Goal: Information Seeking & Learning: Learn about a topic

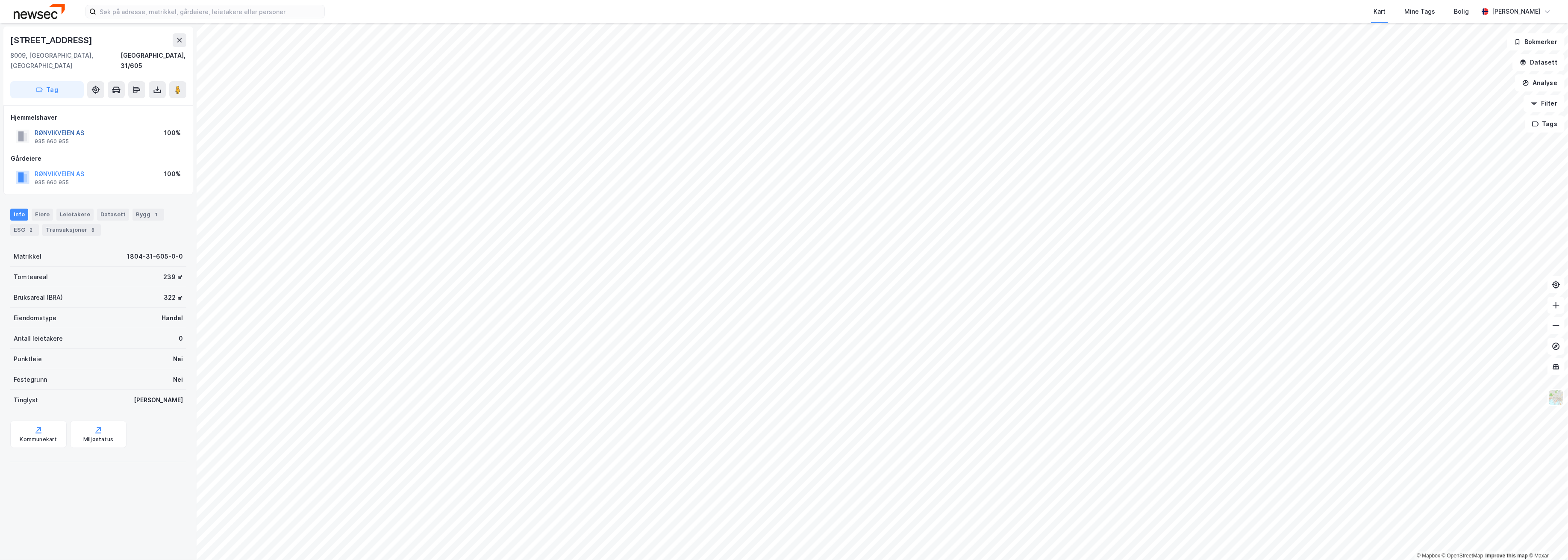
click at [0, 0] on button "RØNVIKVEIEN AS" at bounding box center [0, 0] width 0 height 0
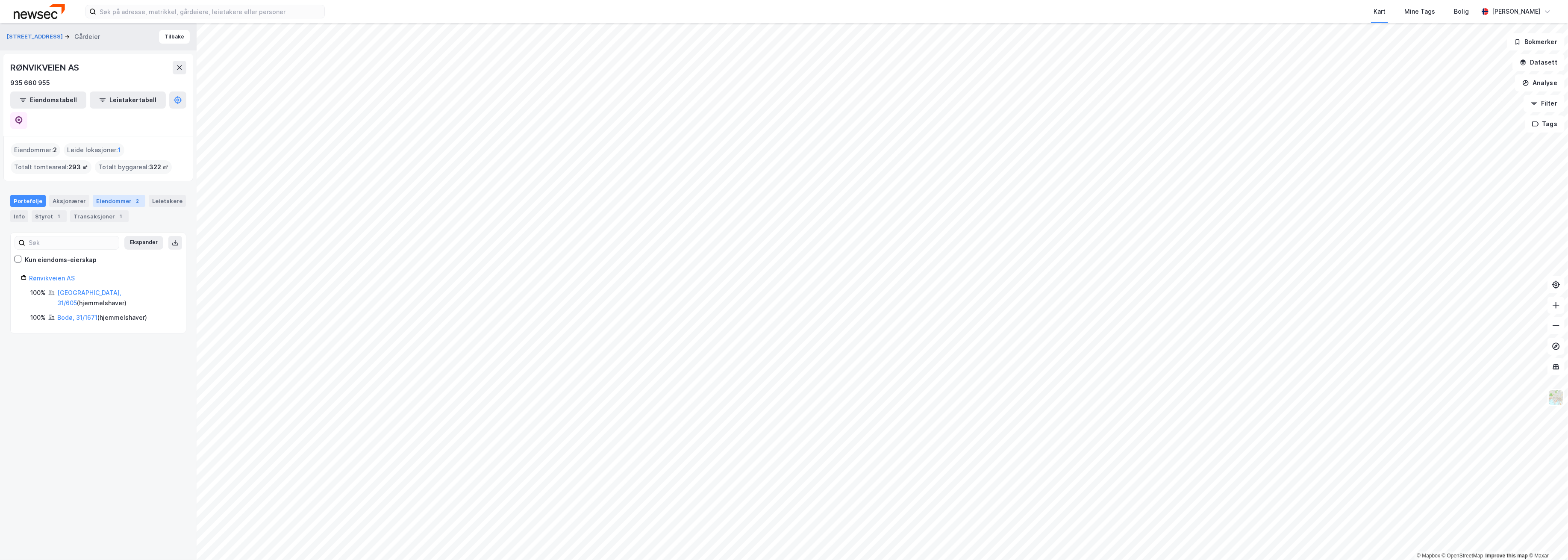
click at [108, 195] on div "Eiendommer 2" at bounding box center [119, 201] width 52 height 12
click at [61, 195] on div "Aksjonærer" at bounding box center [69, 201] width 40 height 12
click at [23, 116] on icon at bounding box center [19, 121] width 7 height 9
click at [29, 195] on div "Portefølje" at bounding box center [28, 201] width 35 height 12
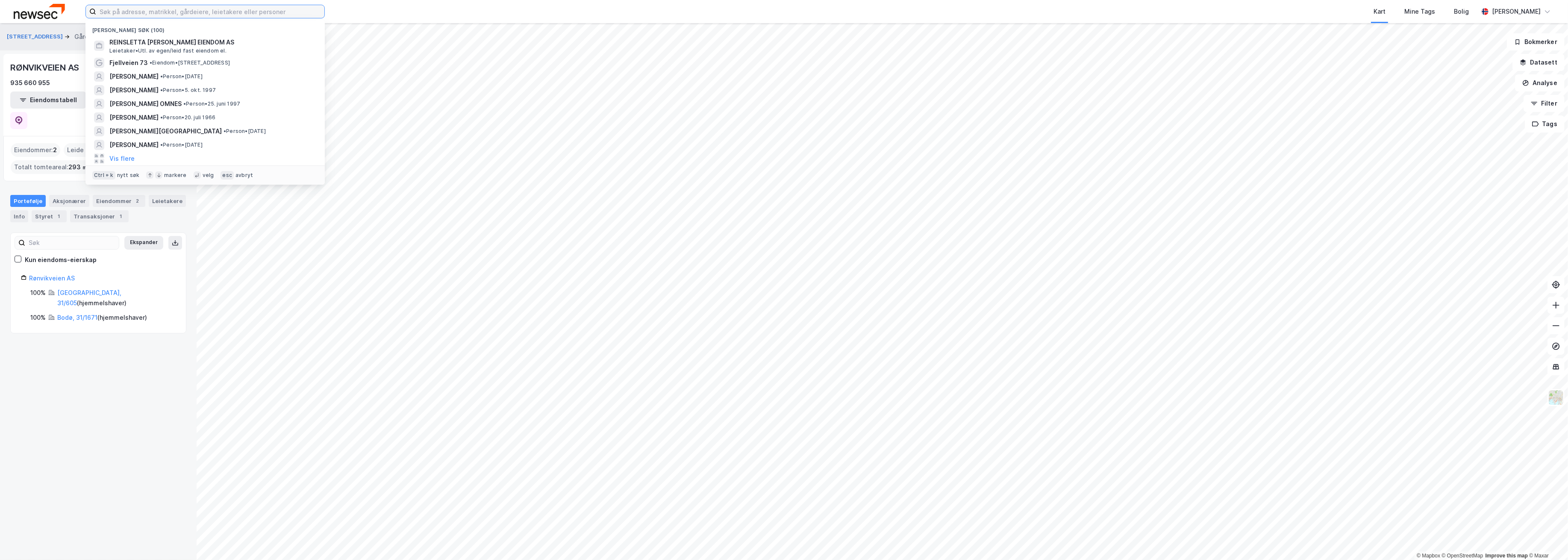
click at [222, 15] on input at bounding box center [210, 11] width 228 height 13
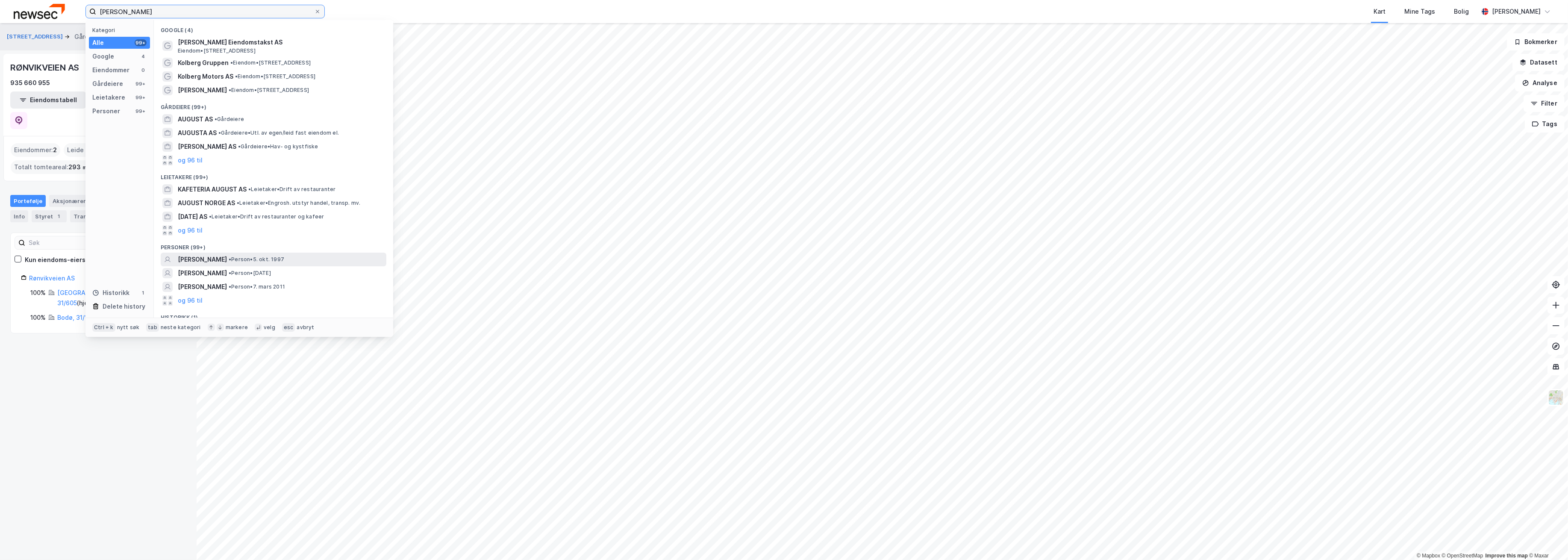
type input "[PERSON_NAME]"
click at [250, 260] on span "• Person • 5. okt. 1997" at bounding box center [256, 259] width 55 height 7
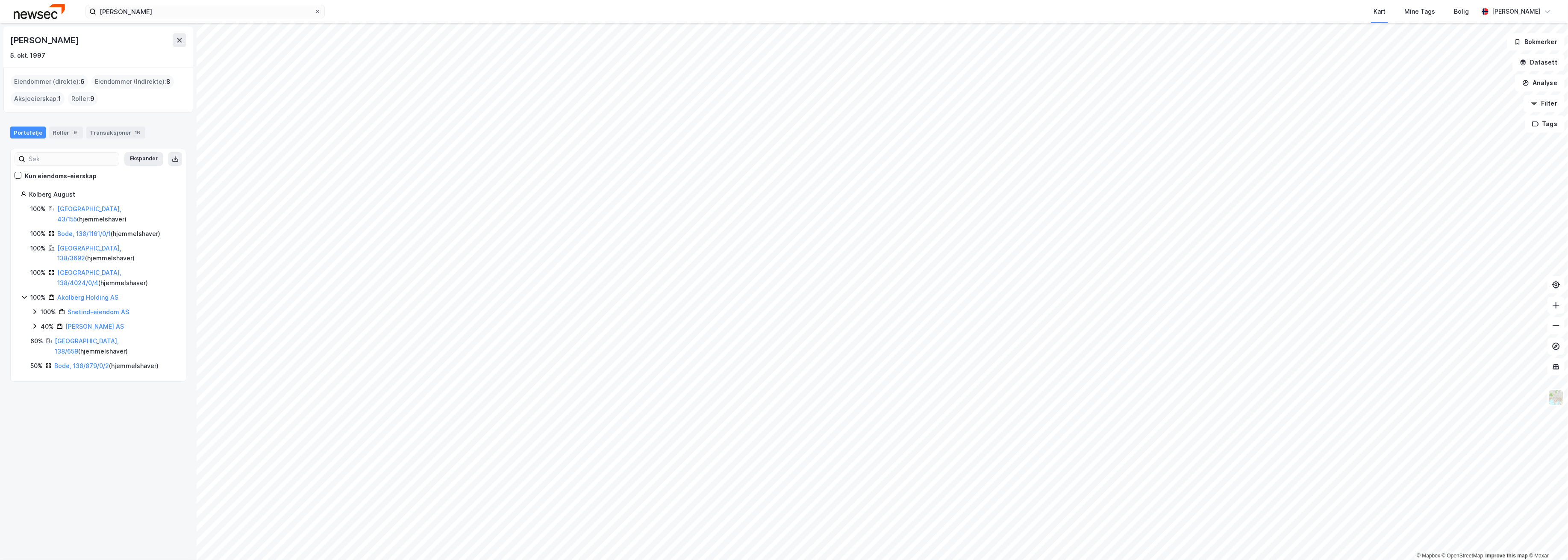
click at [110, 124] on div "Portefølje Roller 9 Transaksjoner 16" at bounding box center [98, 129] width 197 height 26
click at [111, 135] on div "Transaksjoner 16" at bounding box center [116, 133] width 59 height 12
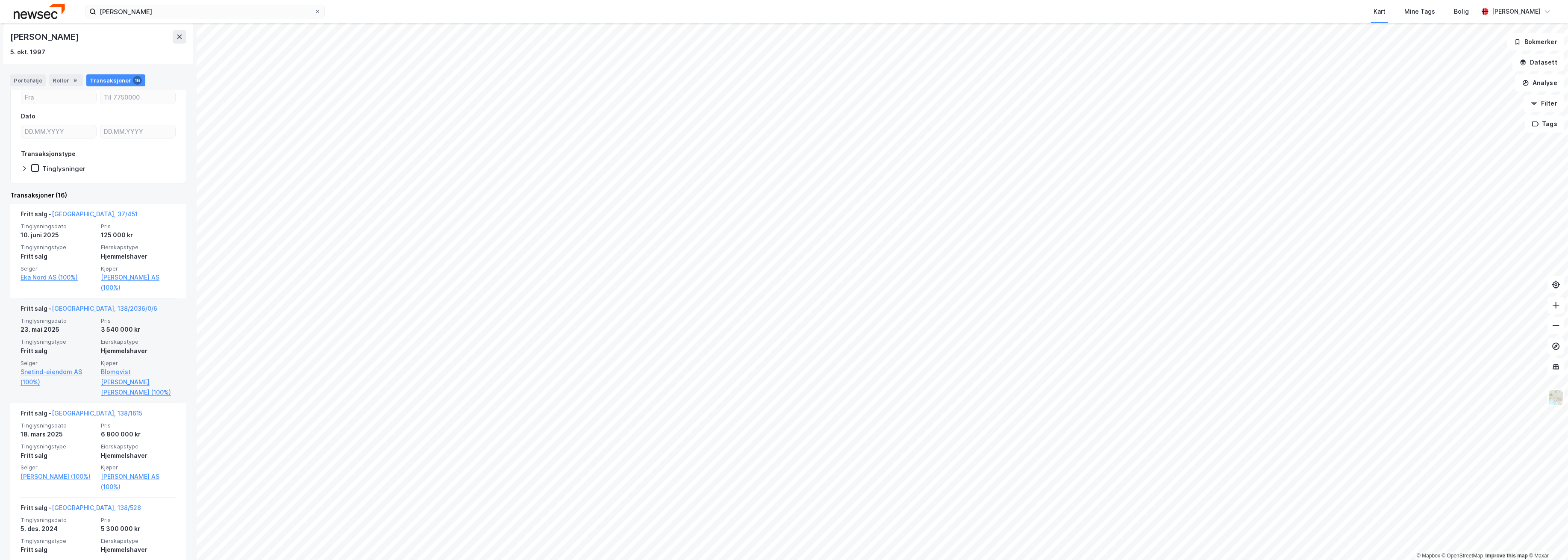
scroll to position [114, 0]
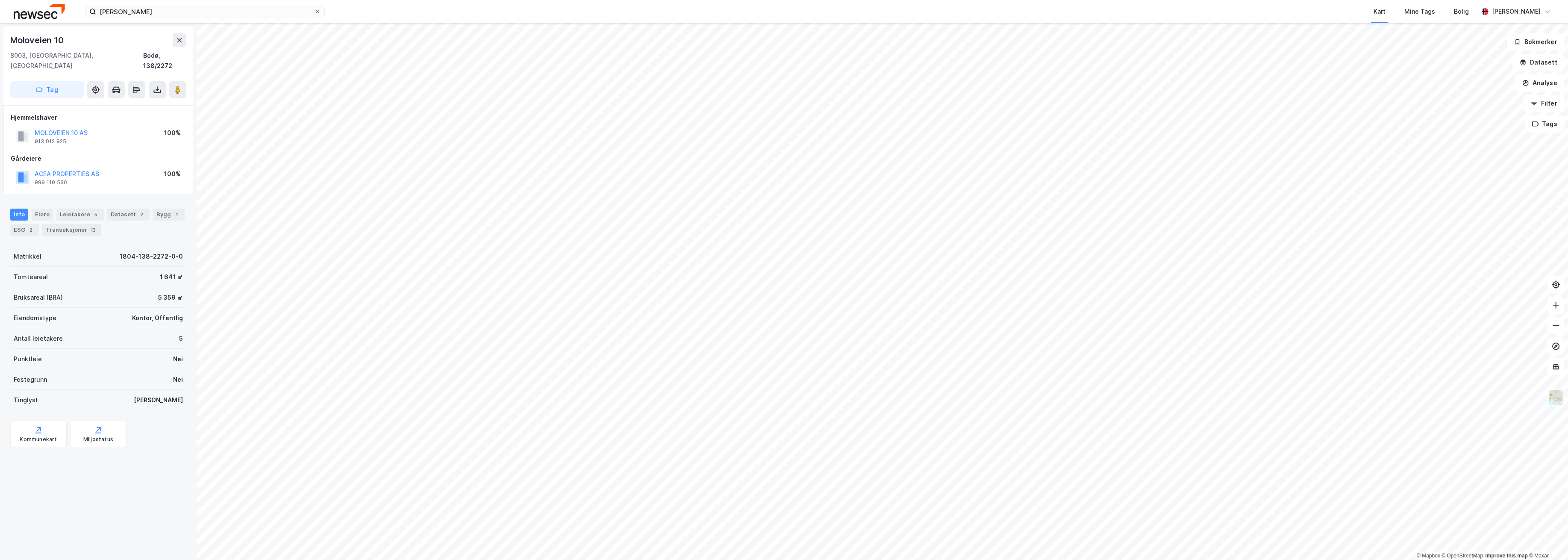
click at [1560, 397] on img at bounding box center [1556, 397] width 16 height 16
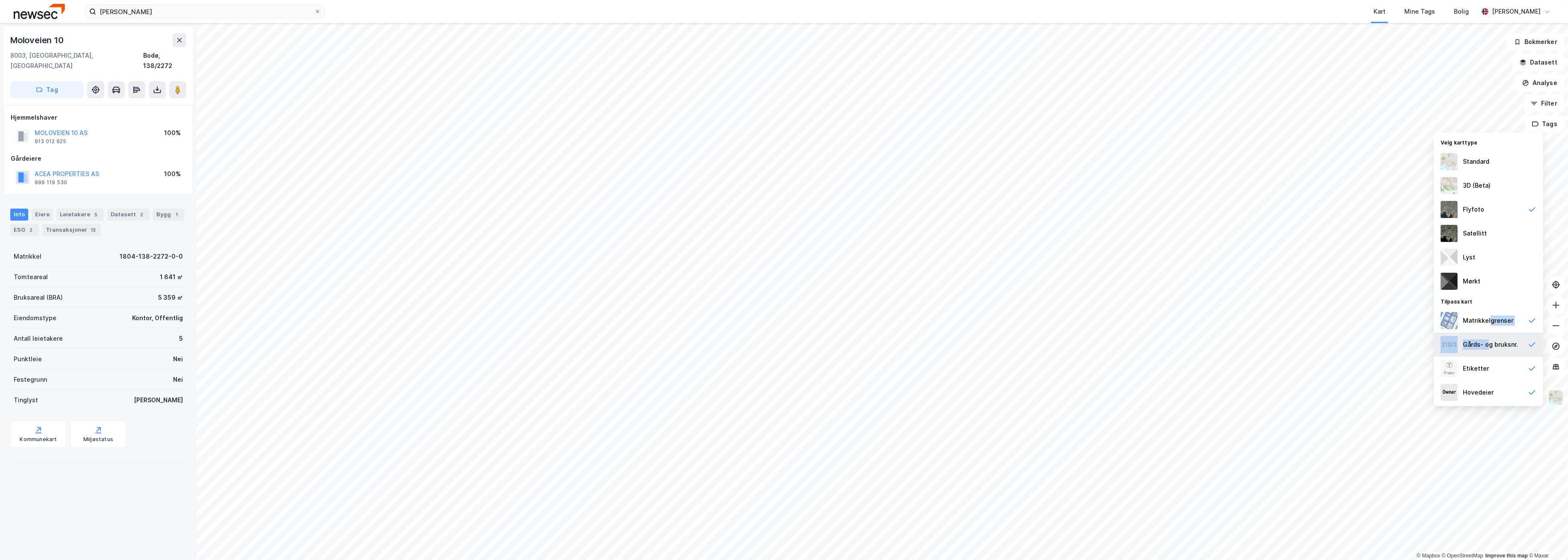
click at [1489, 335] on div "Velg karttype Standard 3D (Beta) Flyfoto Satellitt Lyst Mørkt Tilpass kart Matr…" at bounding box center [1489, 269] width 110 height 273
click at [1496, 167] on div "Standard" at bounding box center [1489, 161] width 110 height 24
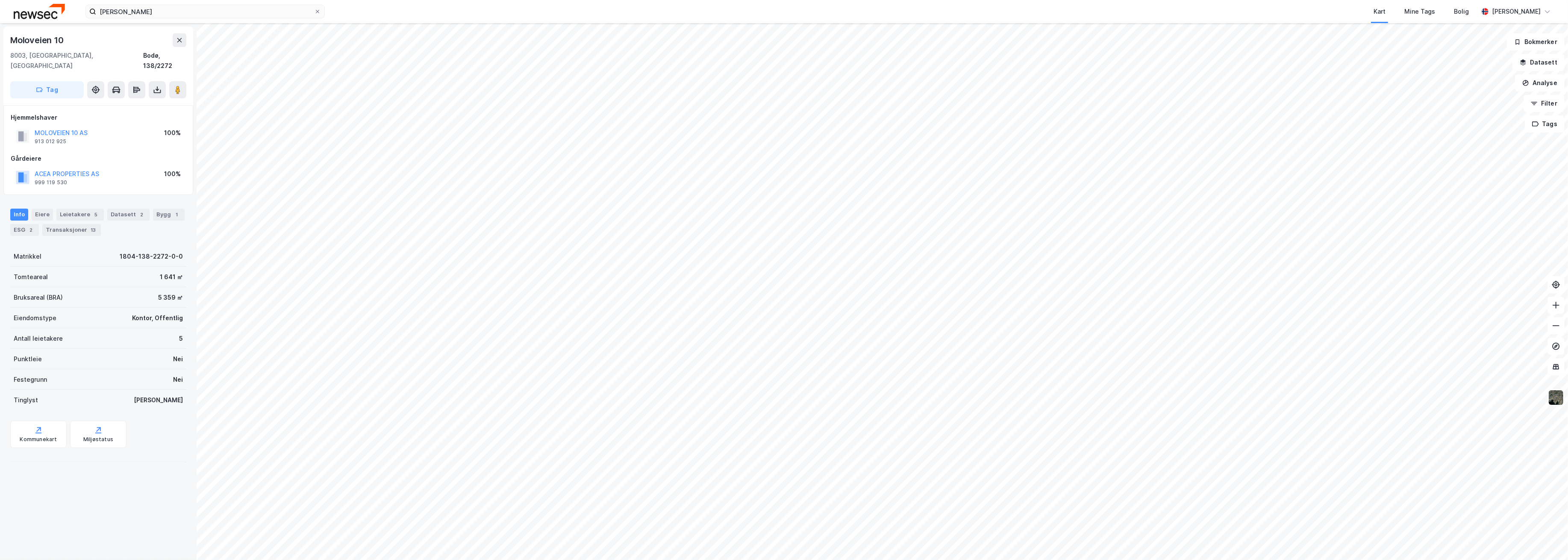
click at [1559, 399] on img at bounding box center [1556, 397] width 16 height 16
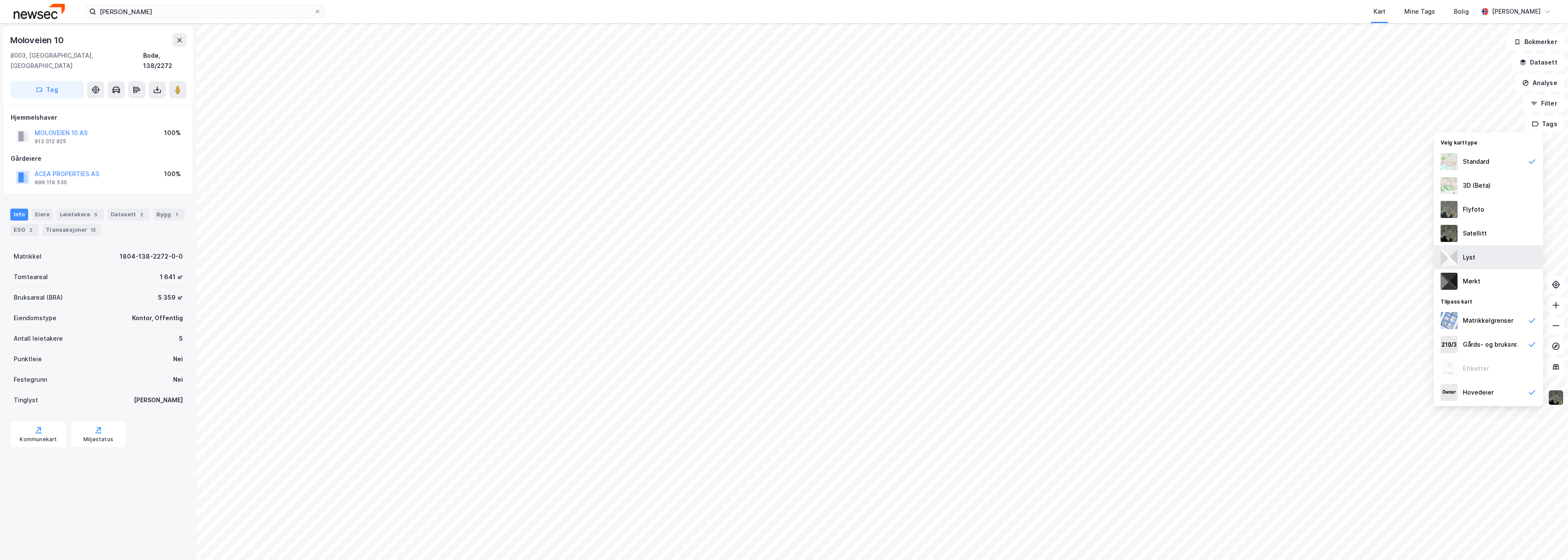
click at [1488, 261] on div "Lyst" at bounding box center [1489, 257] width 110 height 24
